Goal: Transaction & Acquisition: Purchase product/service

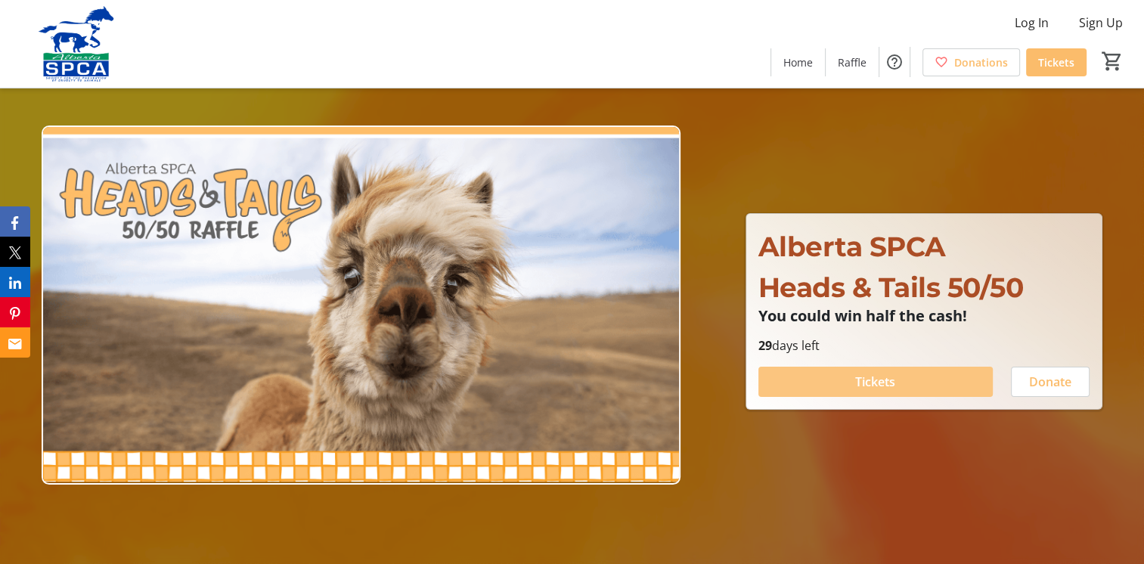
click at [884, 374] on span "Tickets" at bounding box center [875, 382] width 40 height 18
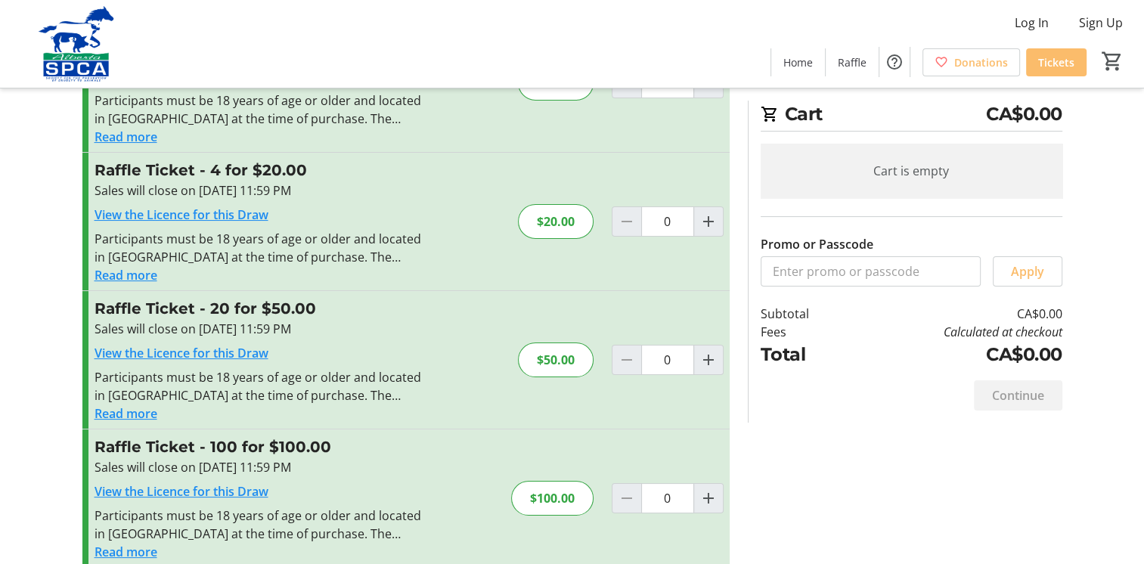
scroll to position [131, 0]
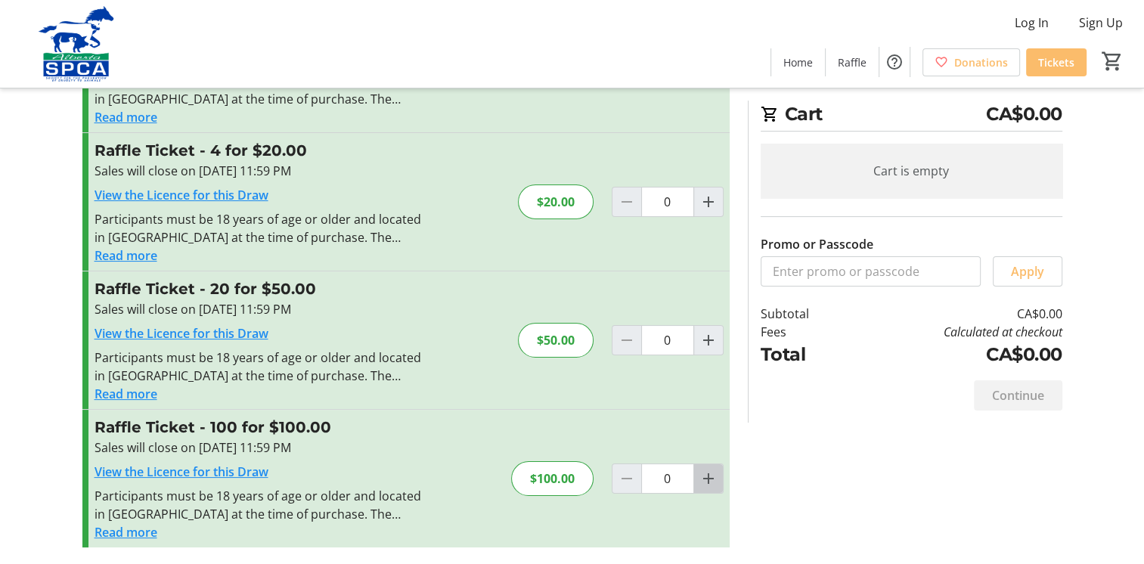
click at [717, 476] on span "Increment by one" at bounding box center [708, 478] width 29 height 29
type input "1"
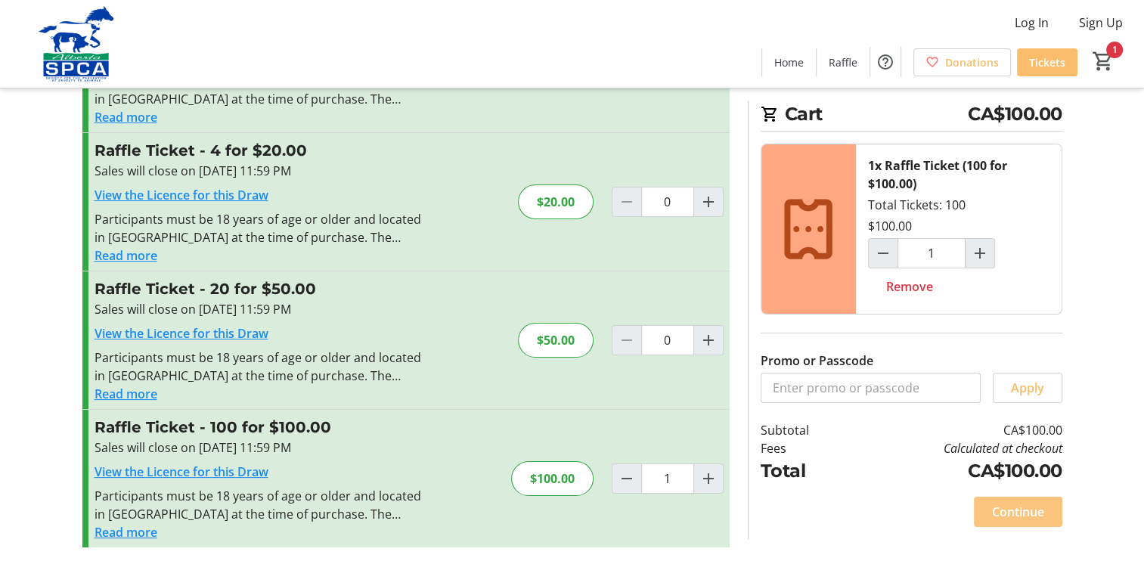
click at [1019, 508] on span "Continue" at bounding box center [1018, 512] width 52 height 18
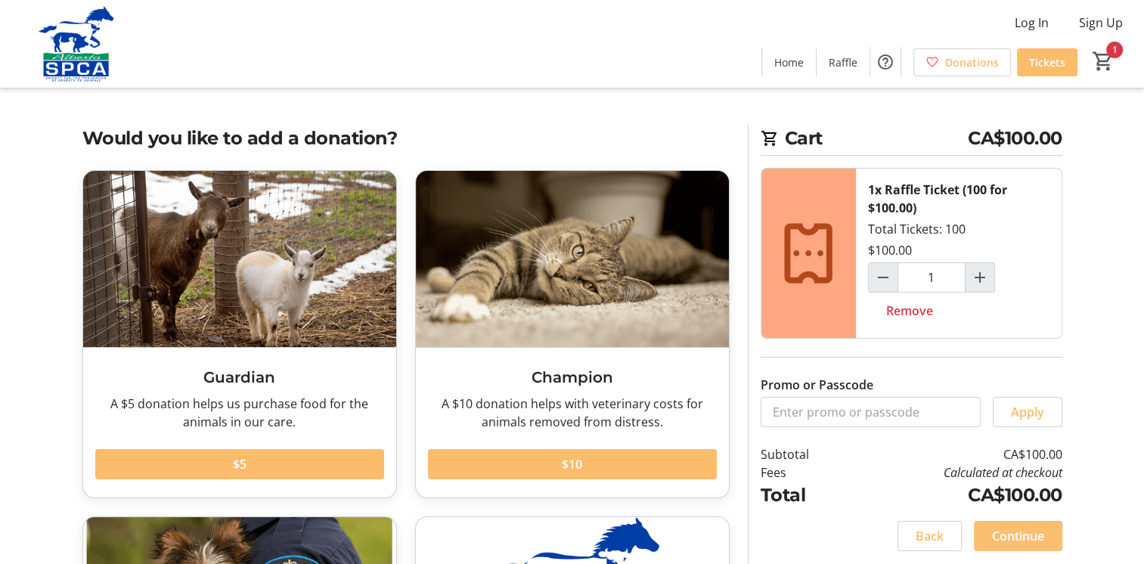
click at [1010, 537] on span "Continue" at bounding box center [1018, 536] width 52 height 18
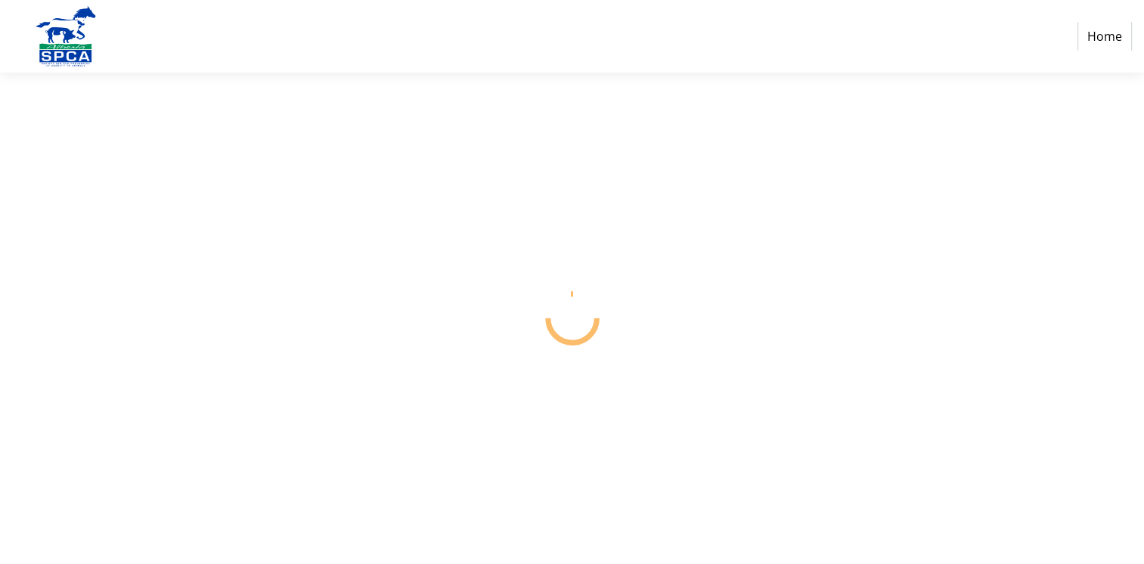
select select "CA"
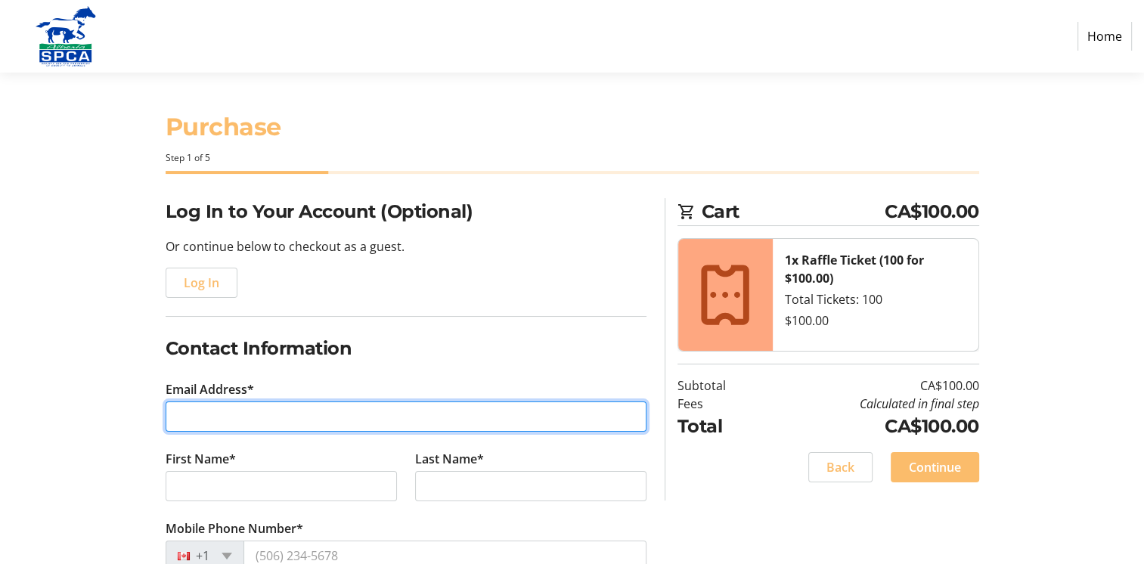
click at [205, 411] on input "Email Address*" at bounding box center [406, 416] width 481 height 30
type input "[EMAIL_ADDRESS][PERSON_NAME][DOMAIN_NAME]"
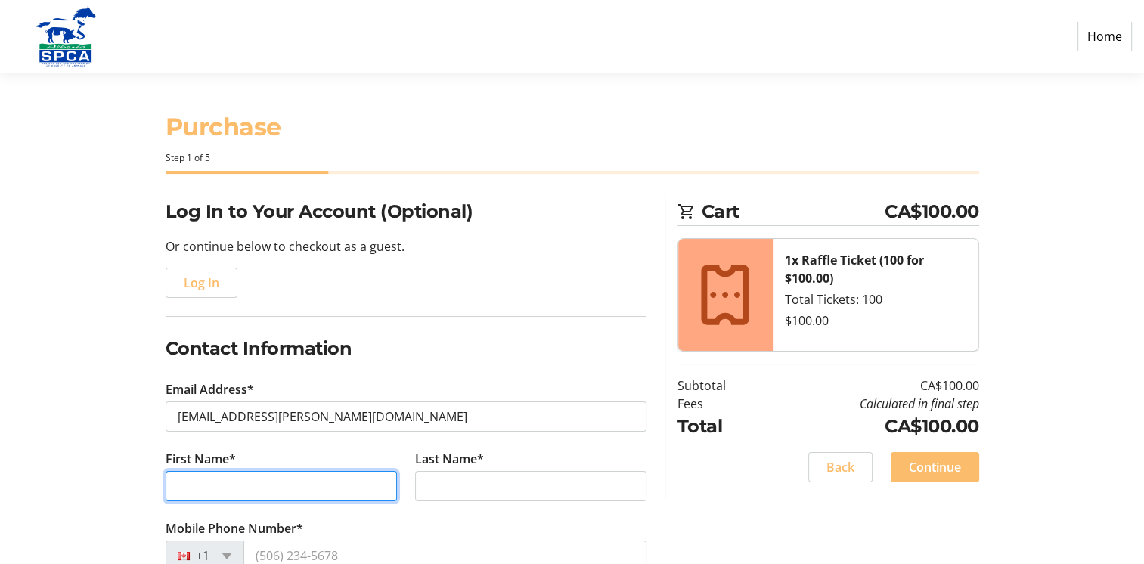
type input "[PERSON_NAME]"
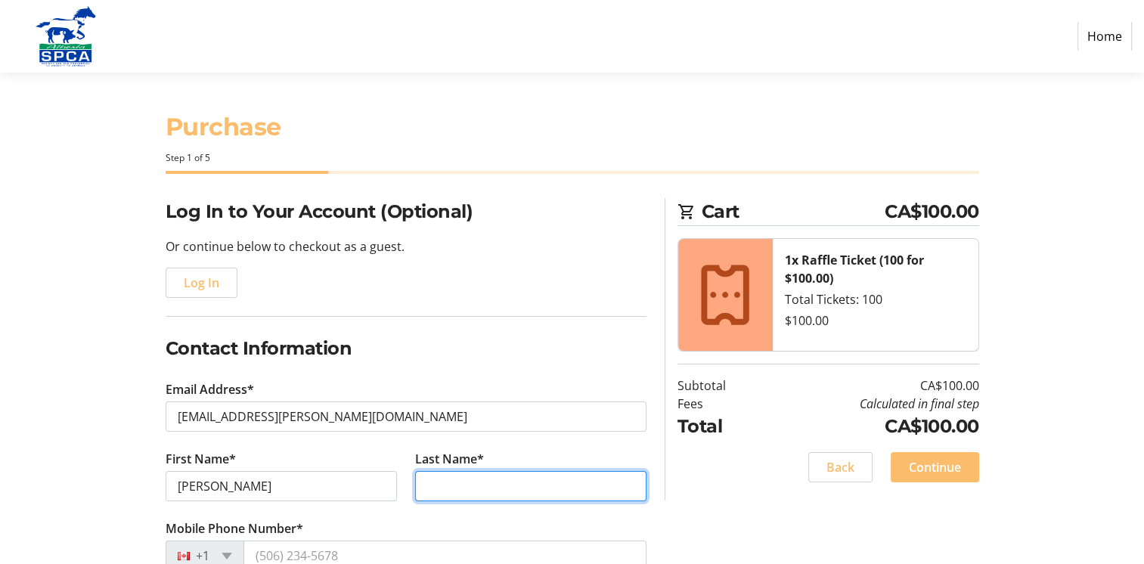
type input "Tumback"
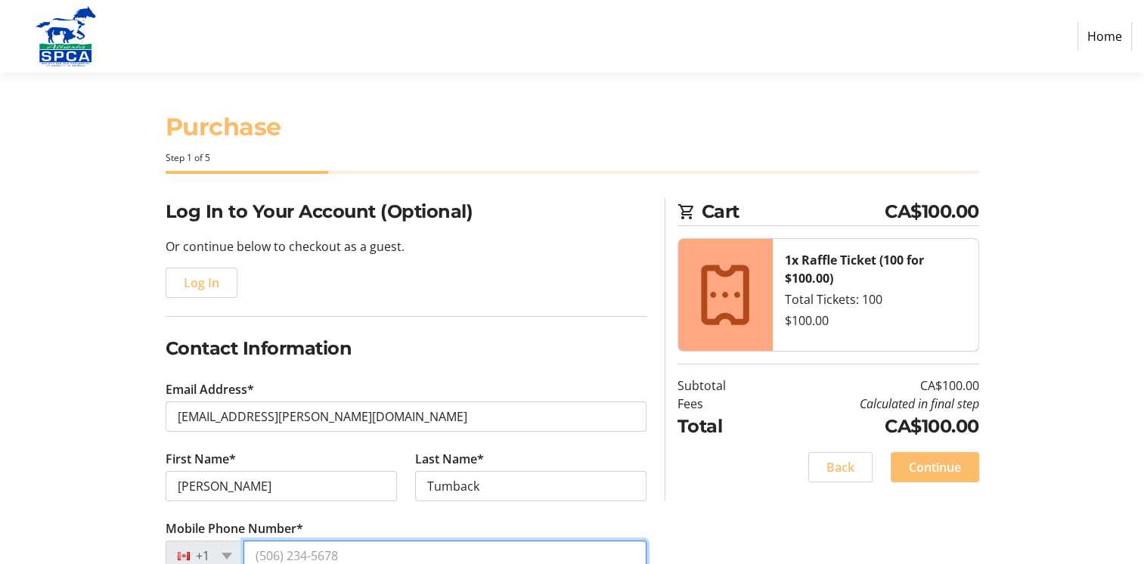
type input "[PHONE_NUMBER]"
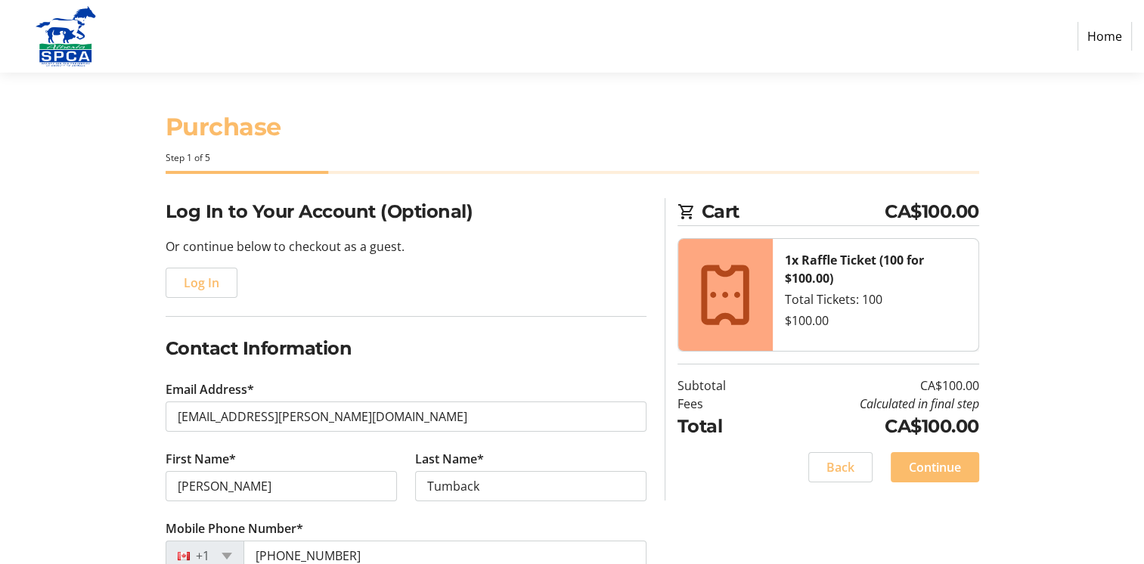
type input "[STREET_ADDRESS] S.E."
type input "[GEOGRAPHIC_DATA]"
select select "AB"
type input "T2G 3Y1"
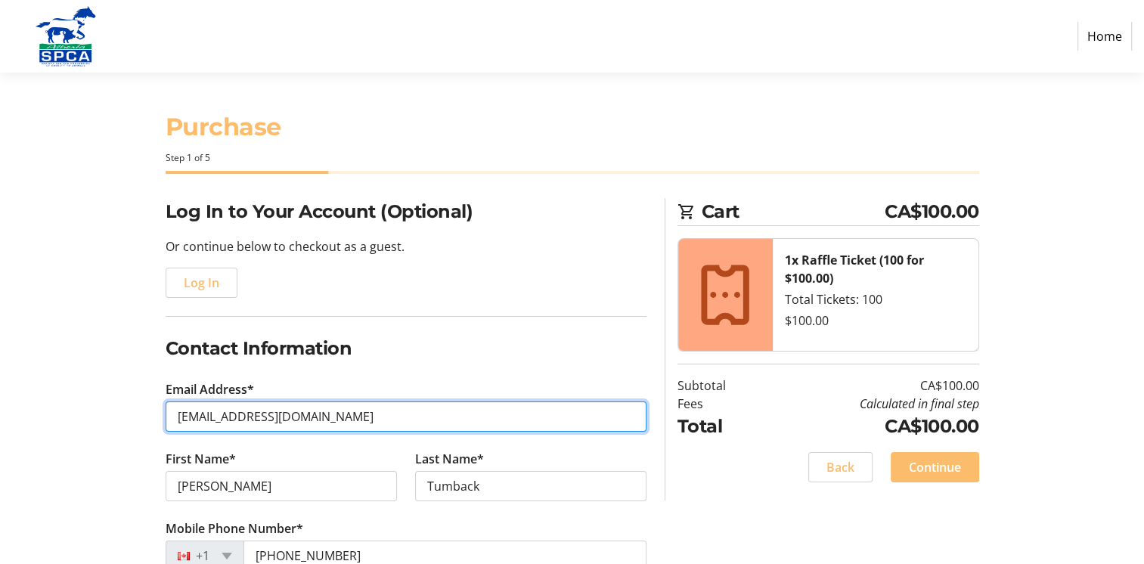
drag, startPoint x: 394, startPoint y: 422, endPoint x: -3, endPoint y: 377, distance: 399.3
click at [0, 377] on html "Home Purchase Step 1 of 5 Cart CA$100.00 1x Raffle Ticket (100 for $100.00) Tot…" at bounding box center [572, 479] width 1144 height 958
type input "[EMAIL_ADDRESS][PERSON_NAME][DOMAIN_NAME]"
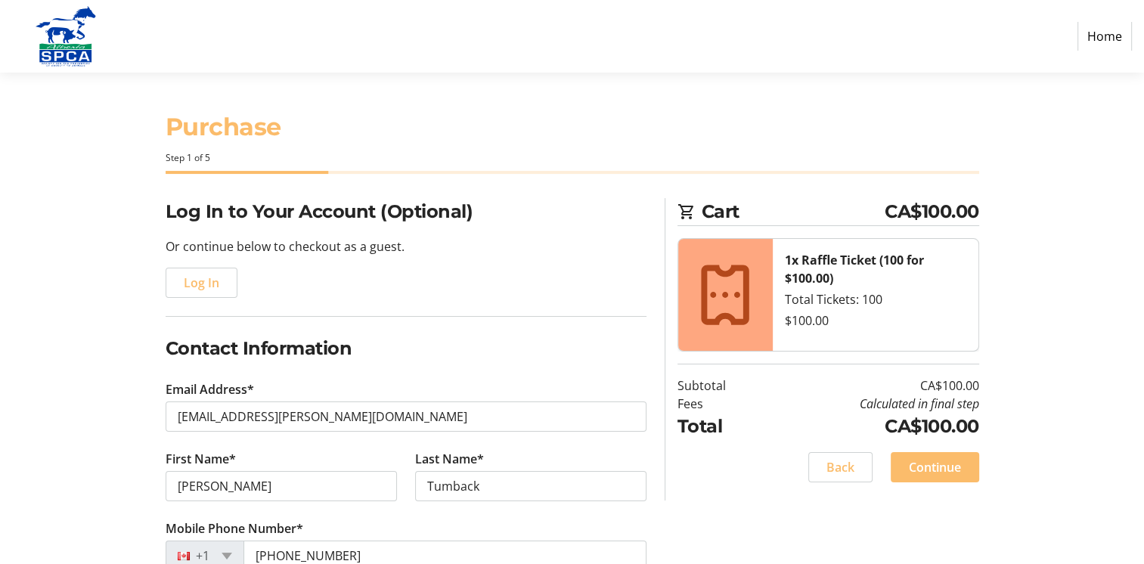
click at [630, 457] on tr-form-field "Last Name* [PERSON_NAME]" at bounding box center [530, 485] width 249 height 70
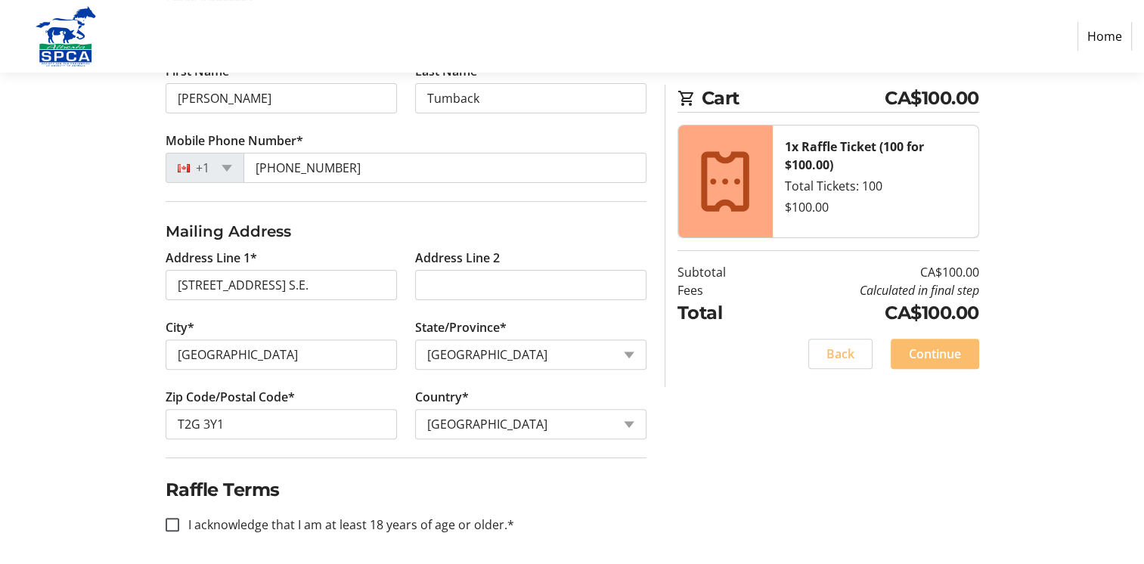
scroll to position [391, 0]
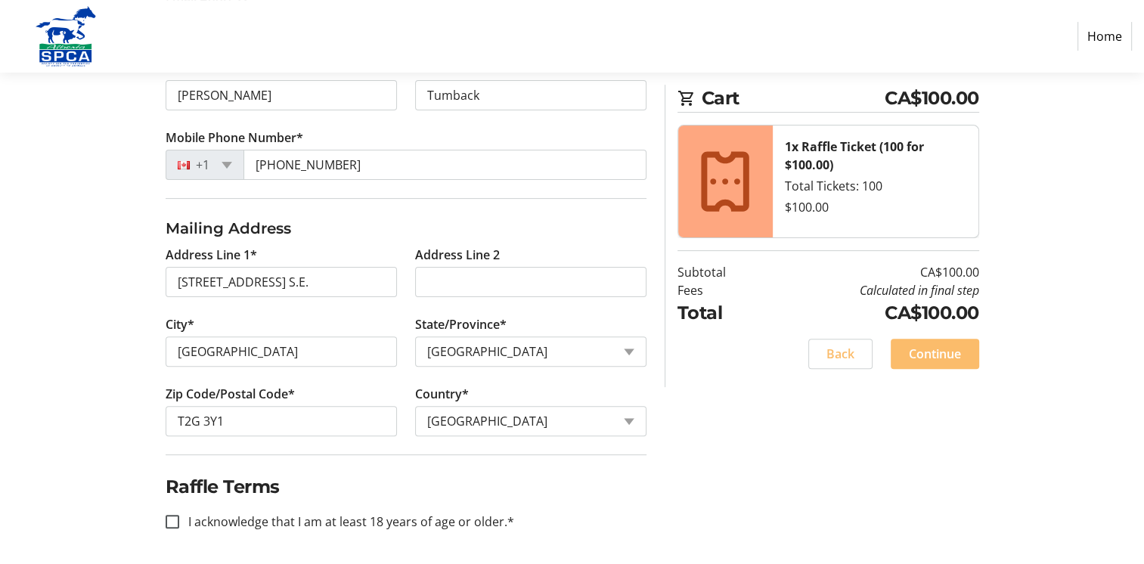
click at [203, 516] on label "I acknowledge that I am at least 18 years of age or older.*" at bounding box center [346, 521] width 335 height 18
click at [179, 516] on input "I acknowledge that I am at least 18 years of age or older.*" at bounding box center [173, 522] width 14 height 14
checkbox input "true"
click at [917, 356] on span "Continue" at bounding box center [934, 354] width 52 height 18
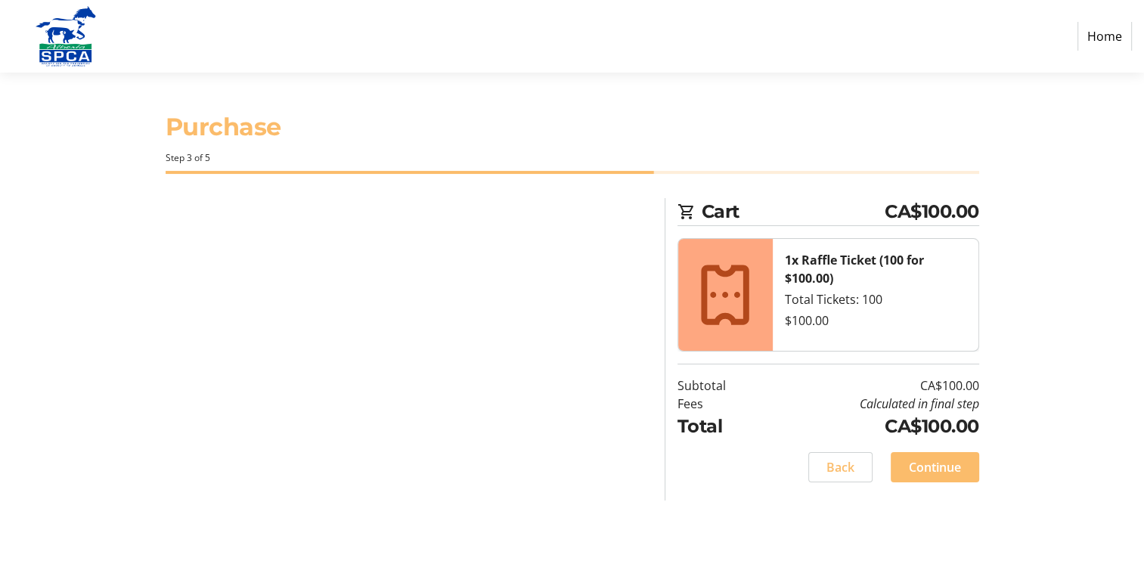
scroll to position [0, 0]
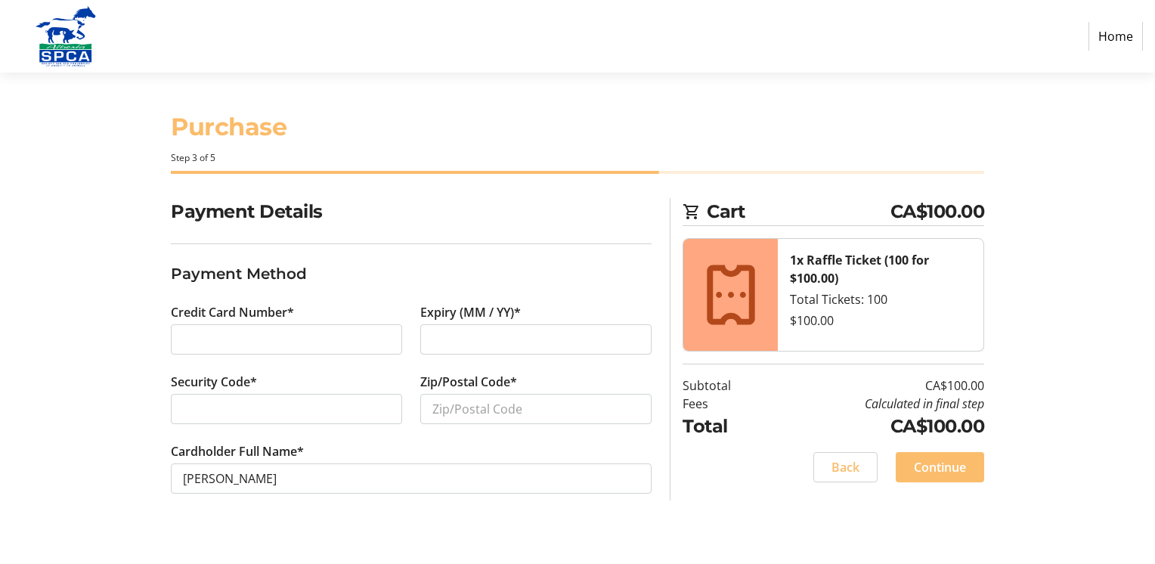
click at [244, 325] on div at bounding box center [286, 339] width 231 height 30
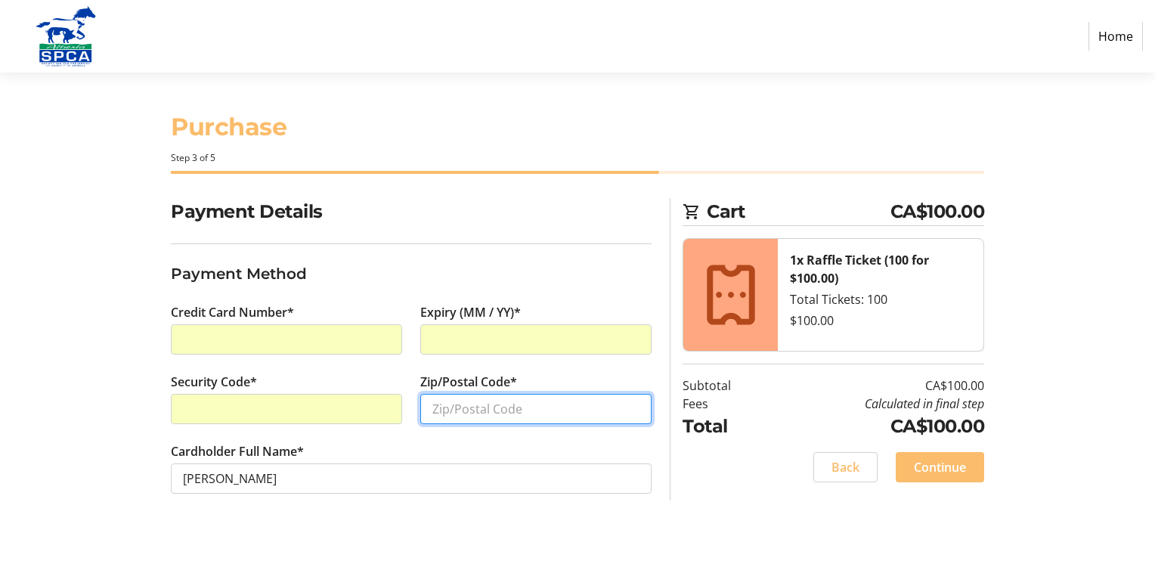
click at [502, 413] on input "Zip/Postal Code*" at bounding box center [535, 409] width 231 height 30
type input "T2G 3Y1"
click at [568, 494] on tr-form-field "Cardholder Full Name* [PERSON_NAME]" at bounding box center [411, 477] width 481 height 70
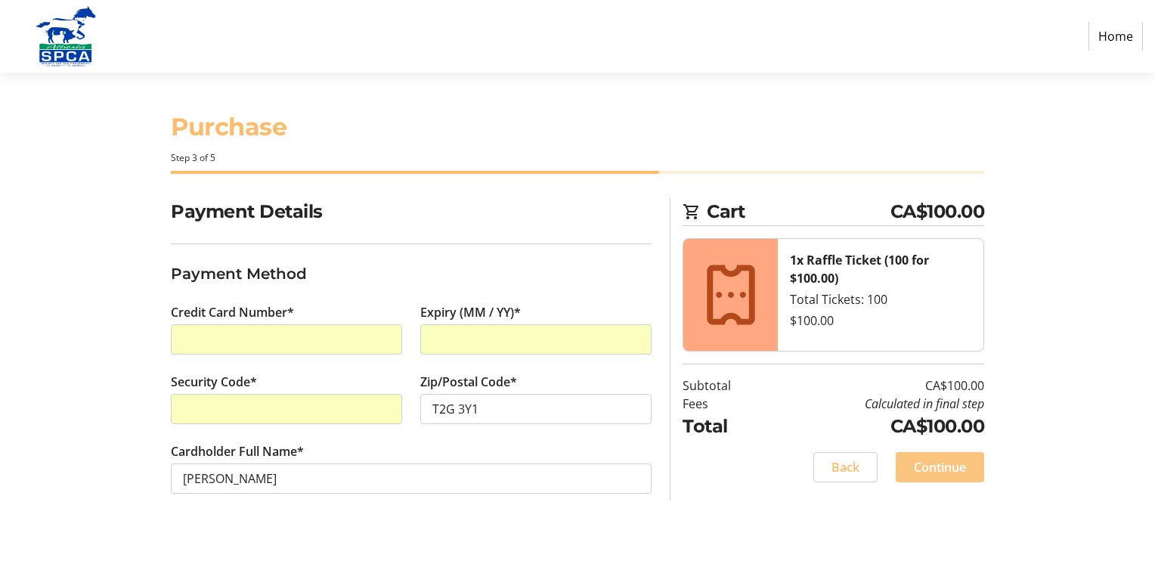
click at [949, 470] on span "Continue" at bounding box center [940, 467] width 52 height 18
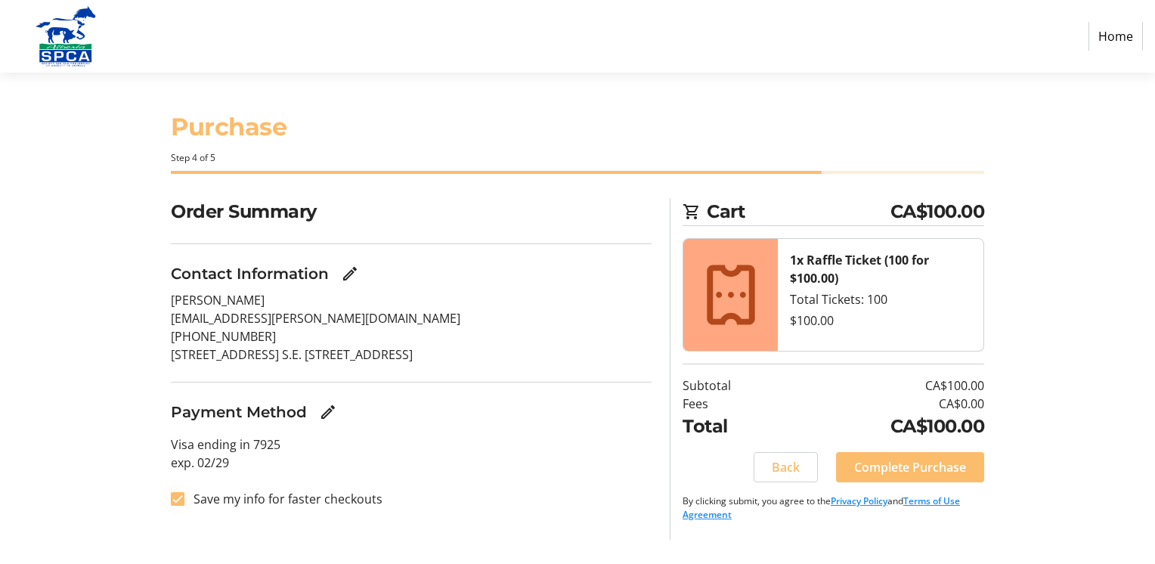
click at [184, 498] on div at bounding box center [177, 499] width 36 height 36
checkbox input "false"
click at [940, 473] on span "Complete Purchase" at bounding box center [910, 467] width 112 height 18
